Goal: Entertainment & Leisure: Consume media (video, audio)

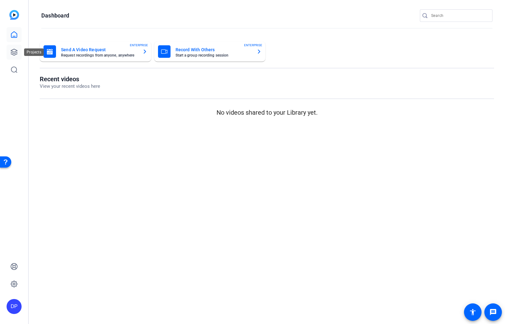
click at [12, 50] on icon at bounding box center [14, 52] width 6 height 6
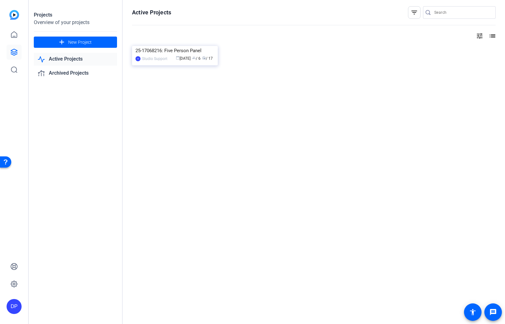
click at [12, 50] on icon at bounding box center [14, 52] width 6 height 6
click at [16, 308] on div "DP" at bounding box center [14, 306] width 15 height 15
click at [63, 261] on div at bounding box center [252, 162] width 505 height 324
click at [15, 285] on icon at bounding box center [14, 284] width 2 height 2
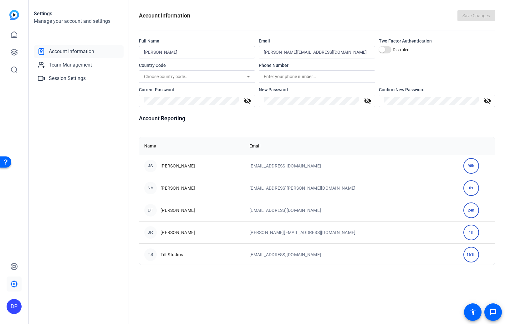
click at [13, 305] on div "DP" at bounding box center [14, 306] width 15 height 15
click at [86, 295] on mat-icon "logout" at bounding box center [84, 292] width 8 height 8
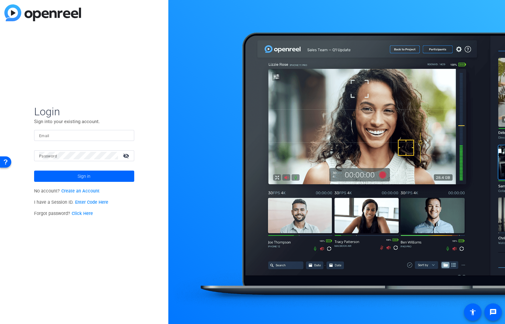
click at [74, 136] on input "Email" at bounding box center [84, 136] width 90 height 8
type input "[EMAIL_ADDRESS][DOMAIN_NAME]"
click at [34, 171] on button "Sign in" at bounding box center [84, 176] width 100 height 11
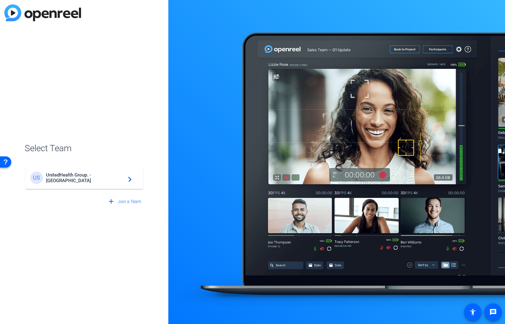
click at [119, 182] on div "US UnitedHealth Group. - Tilt Studios navigate_next" at bounding box center [84, 178] width 108 height 13
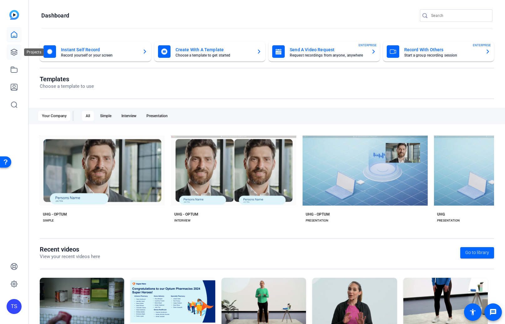
click at [16, 51] on icon at bounding box center [14, 52] width 6 height 6
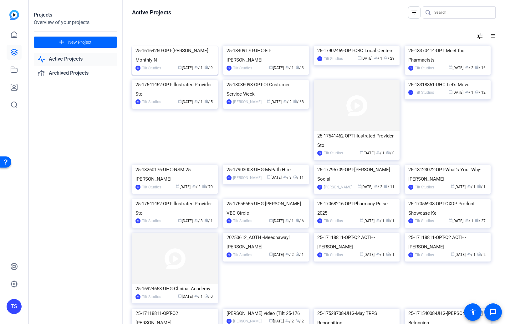
click at [167, 65] on div "25-16164250-OPT-[PERSON_NAME] Monthly N" at bounding box center [174, 55] width 79 height 19
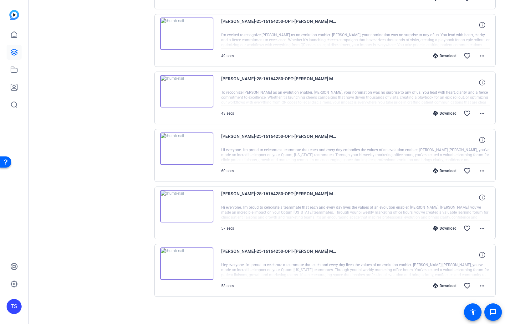
scroll to position [354, 0]
click at [187, 206] on img at bounding box center [186, 206] width 53 height 33
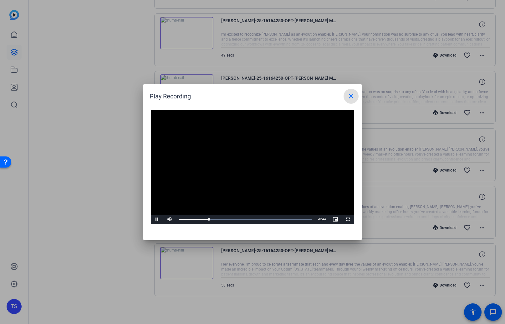
click at [347, 98] on mat-icon "close" at bounding box center [351, 97] width 8 height 8
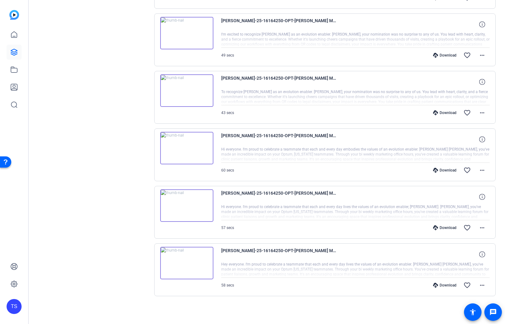
click at [189, 92] on img at bounding box center [186, 90] width 53 height 33
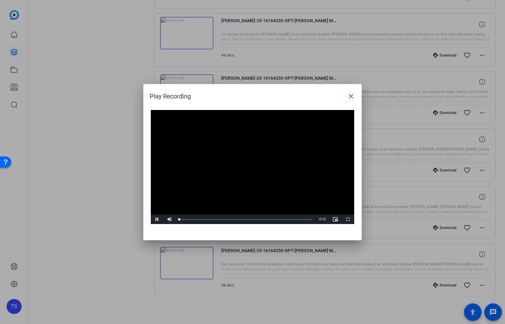
click at [245, 168] on video "Video Player" at bounding box center [252, 167] width 203 height 114
click at [351, 94] on mat-icon "close" at bounding box center [351, 97] width 8 height 8
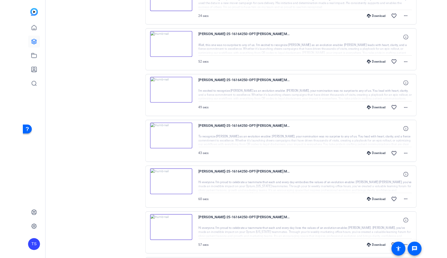
scroll to position [224, 0]
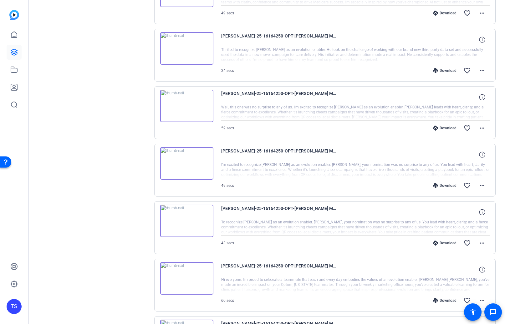
click at [186, 49] on img at bounding box center [186, 48] width 53 height 33
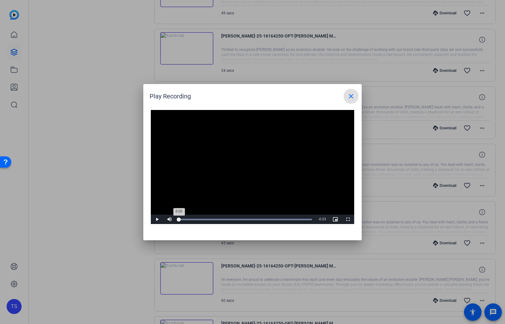
drag, startPoint x: 192, startPoint y: 219, endPoint x: 177, endPoint y: 221, distance: 14.8
click at [179, 220] on div "0:00" at bounding box center [179, 220] width 0 height 2
click at [351, 95] on mat-icon "close" at bounding box center [351, 97] width 8 height 8
